Goal: Transaction & Acquisition: Purchase product/service

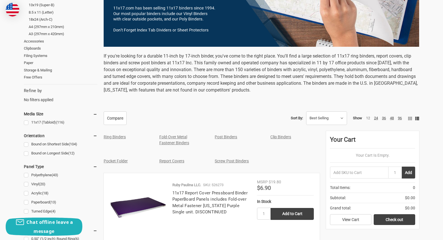
scroll to position [170, 0]
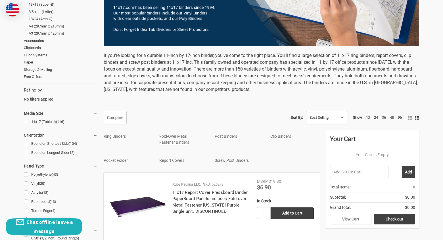
click at [165, 161] on link "Report Covers" at bounding box center [171, 160] width 25 height 5
click at [113, 137] on link "Ring Binders" at bounding box center [115, 136] width 22 height 5
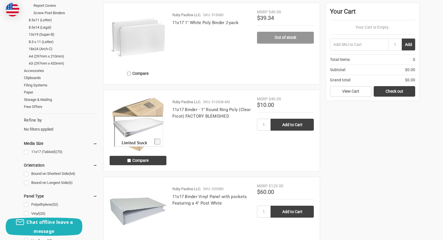
scroll to position [114, 0]
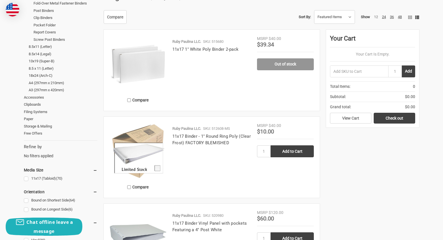
click at [138, 155] on img at bounding box center [138, 151] width 57 height 57
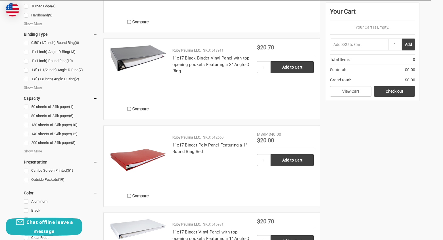
scroll to position [369, 0]
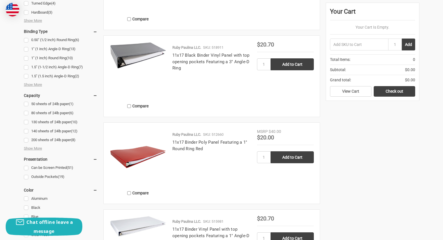
click at [142, 153] on img at bounding box center [138, 157] width 57 height 57
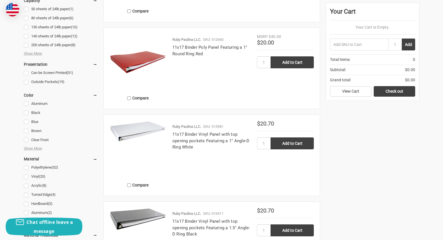
scroll to position [454, 0]
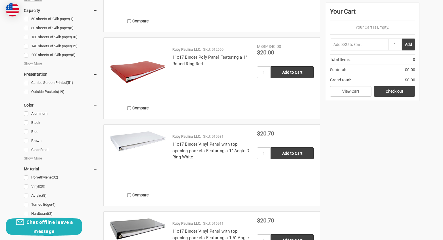
click at [26, 187] on link "Vinyl (20)" at bounding box center [61, 187] width 74 height 8
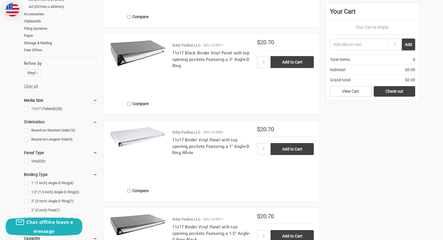
scroll to position [199, 0]
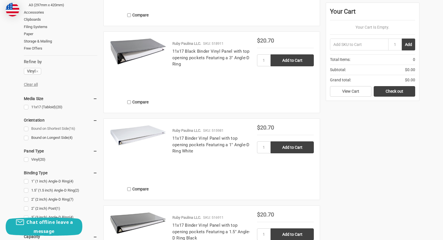
click at [66, 127] on link "Bound on Shortest Side (16)" at bounding box center [61, 129] width 74 height 8
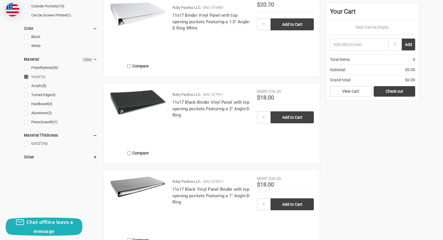
scroll to position [483, 0]
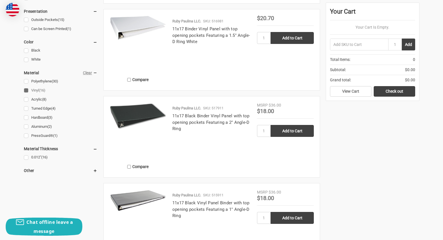
click at [30, 171] on h5 "Other" at bounding box center [61, 170] width 74 height 7
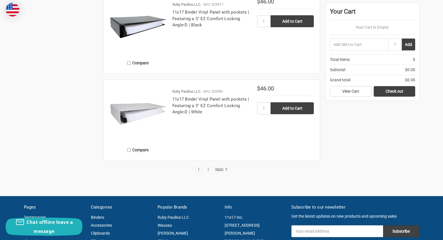
scroll to position [1107, 0]
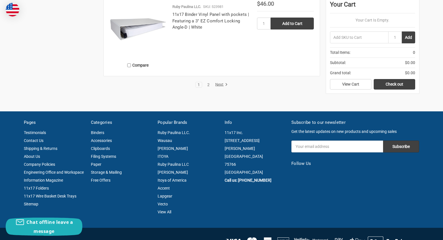
click at [209, 86] on link "2" at bounding box center [208, 85] width 6 height 4
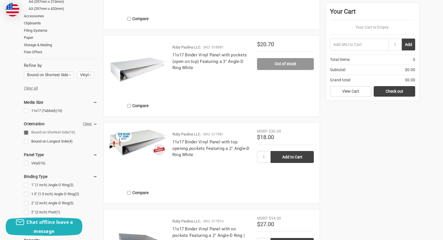
scroll to position [142, 0]
